Goal: Check status

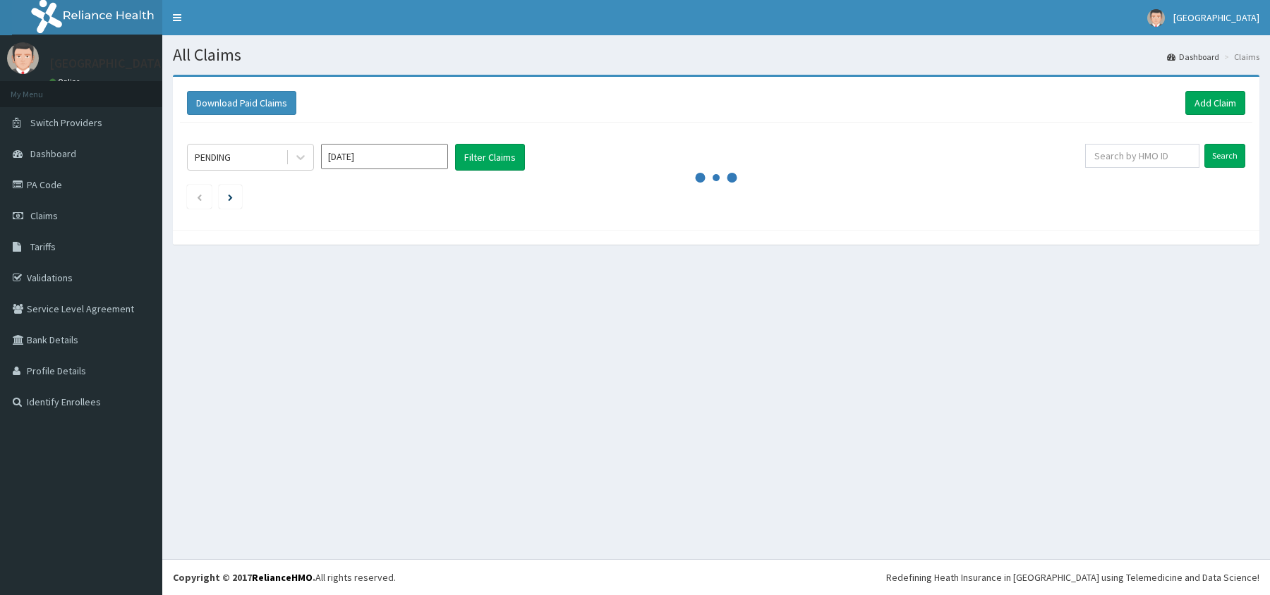
click at [299, 154] on icon at bounding box center [300, 157] width 14 height 14
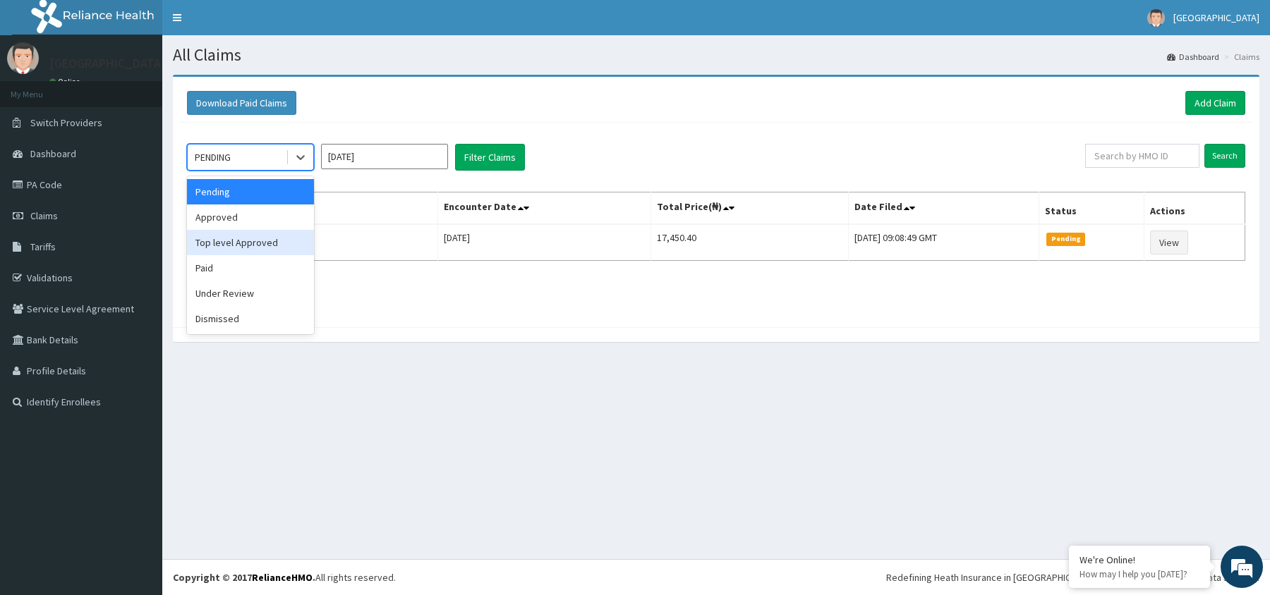
click at [251, 238] on div "Top level Approved" at bounding box center [250, 242] width 127 height 25
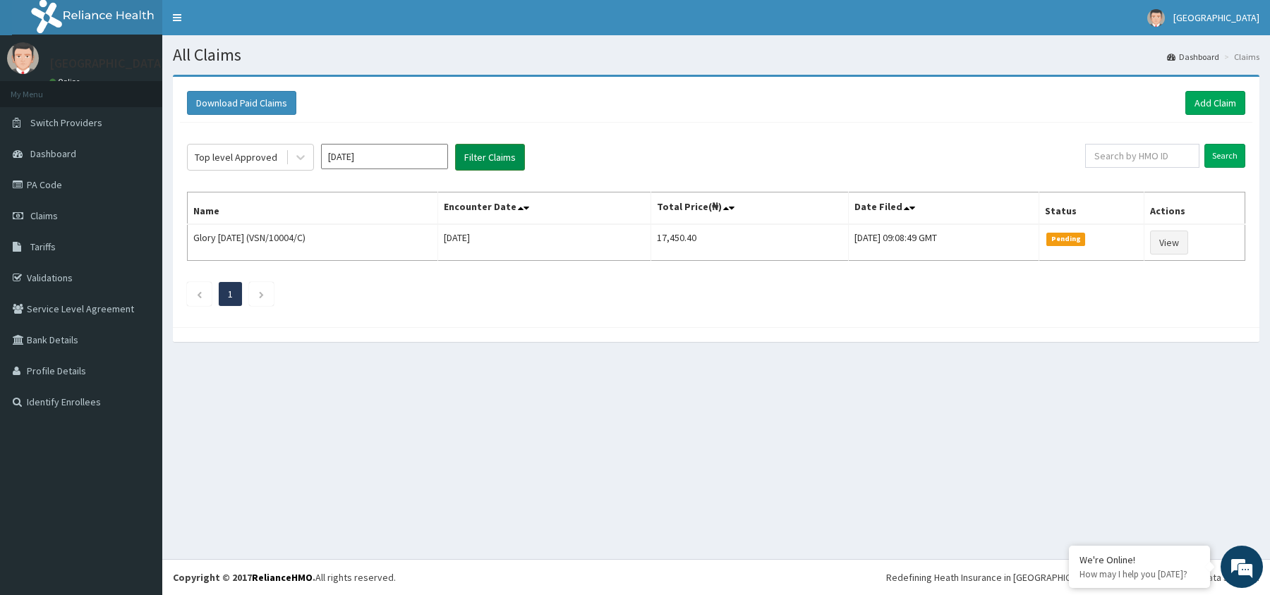
click at [485, 156] on button "Filter Claims" at bounding box center [490, 157] width 70 height 27
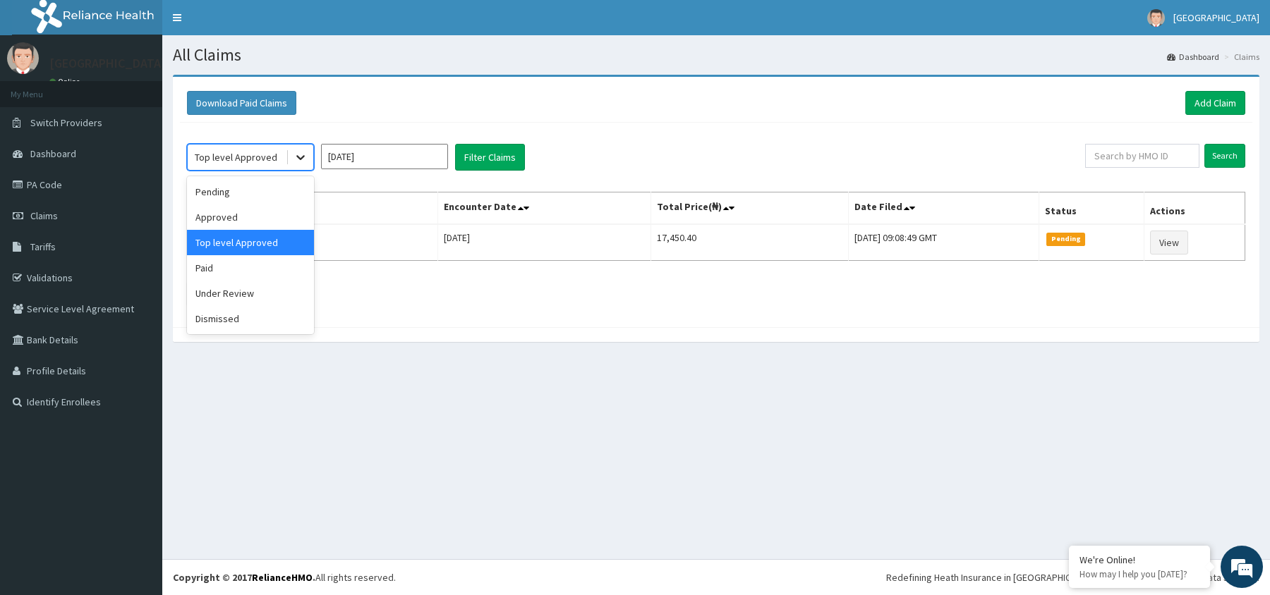
click at [303, 157] on icon at bounding box center [300, 158] width 8 height 5
click at [238, 219] on div "Approved" at bounding box center [250, 217] width 127 height 25
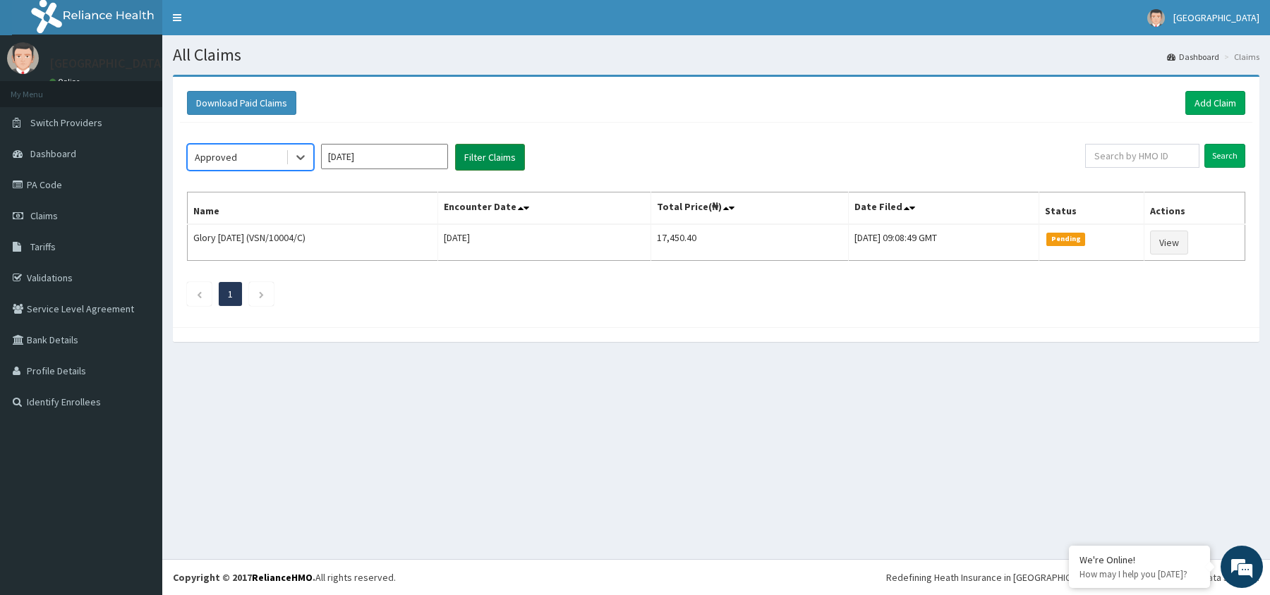
click at [488, 153] on button "Filter Claims" at bounding box center [490, 157] width 70 height 27
click at [488, 152] on button "Filter Claims" at bounding box center [490, 157] width 70 height 27
